Goal: Task Accomplishment & Management: Manage account settings

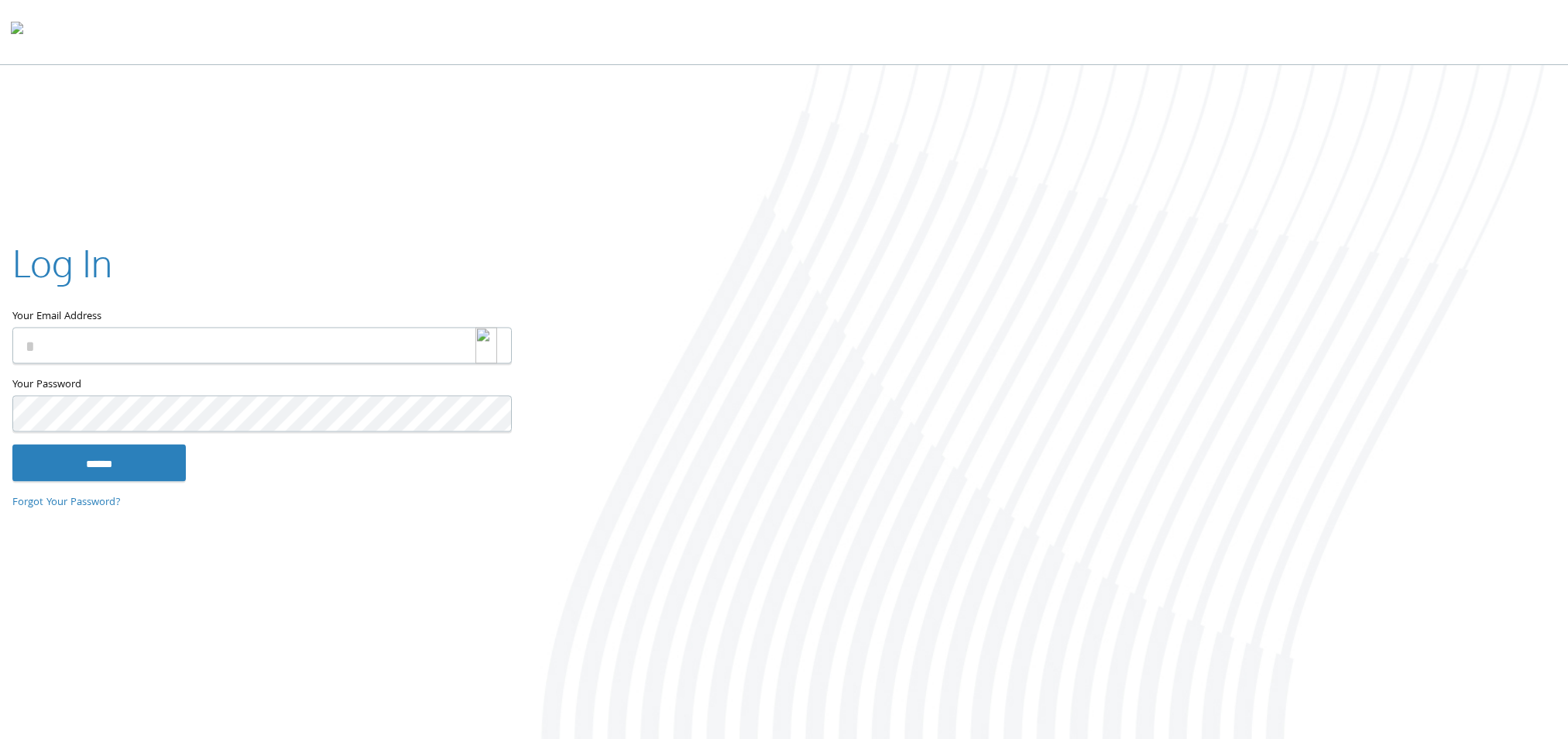
click at [494, 346] on img at bounding box center [486, 346] width 22 height 36
type input "**********"
click at [482, 344] on img at bounding box center [486, 346] width 22 height 36
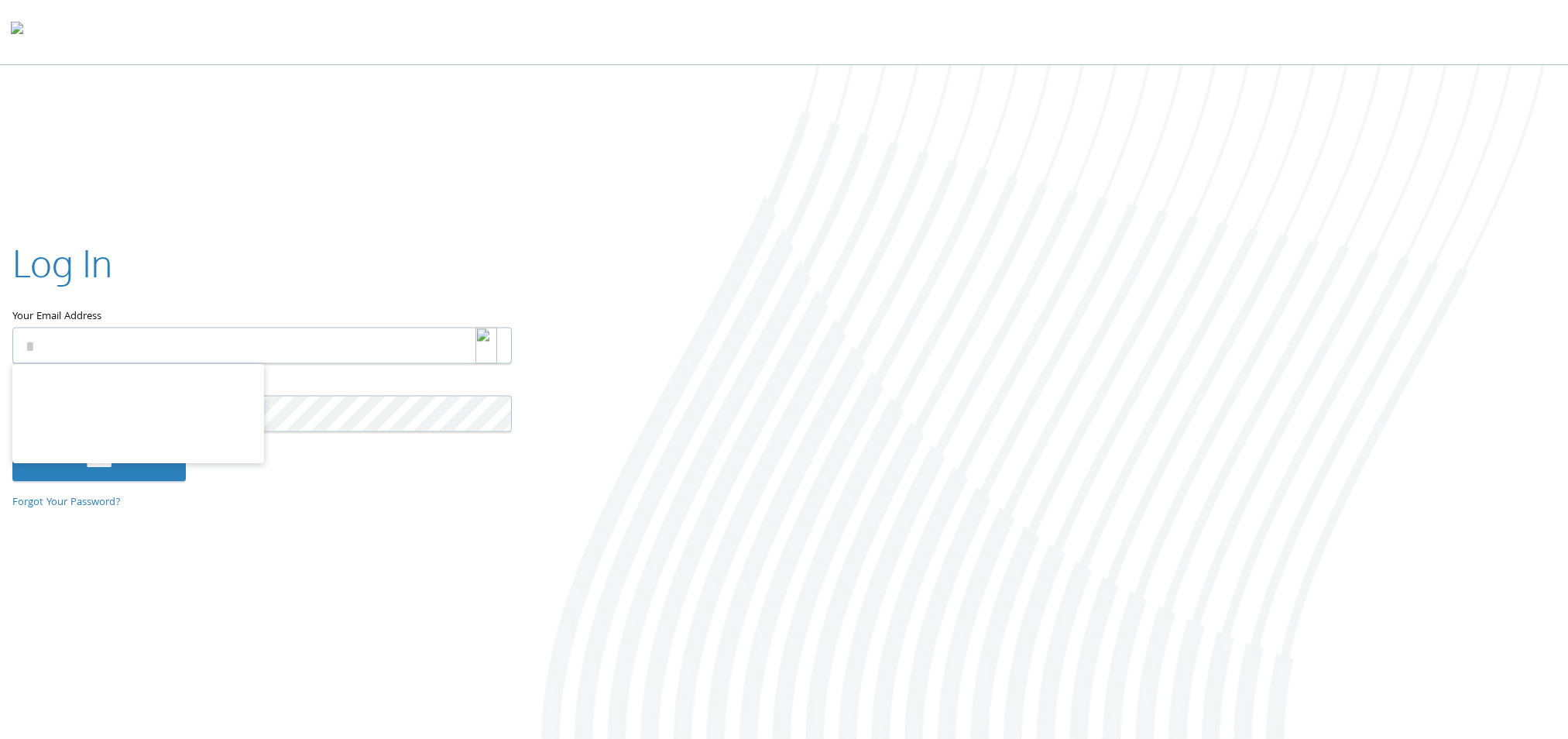
type input "**********"
